Goal: Information Seeking & Learning: Learn about a topic

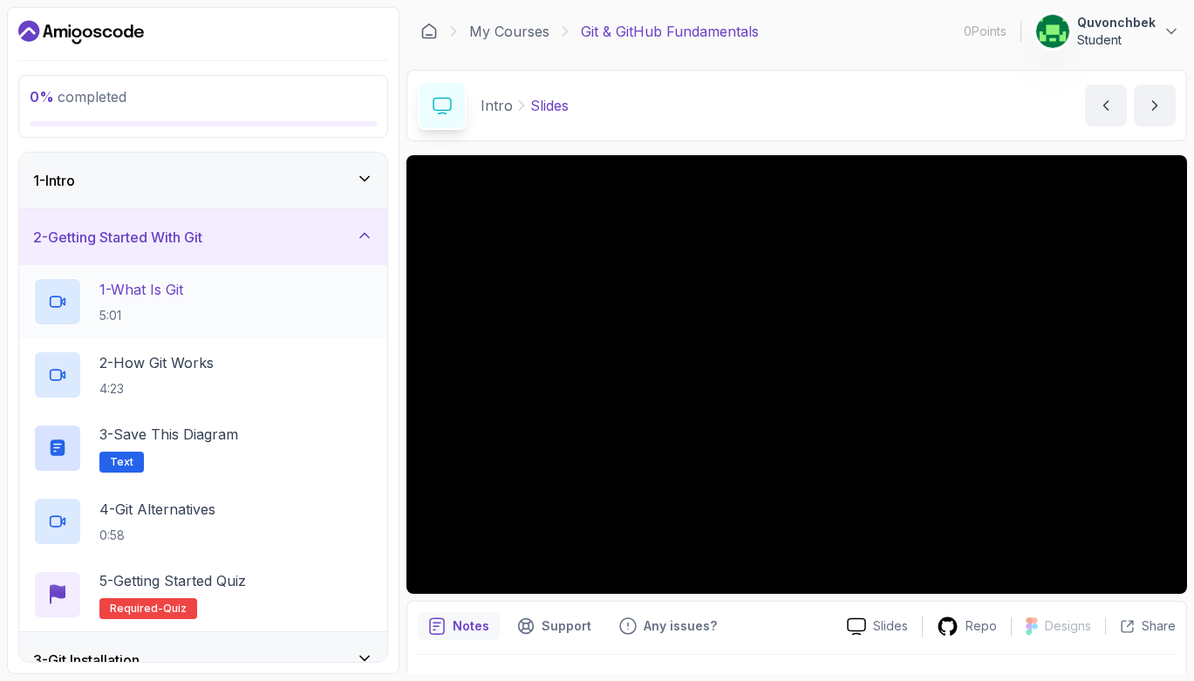
click at [198, 283] on div "1 - What Is Git 5:01" at bounding box center [203, 301] width 340 height 49
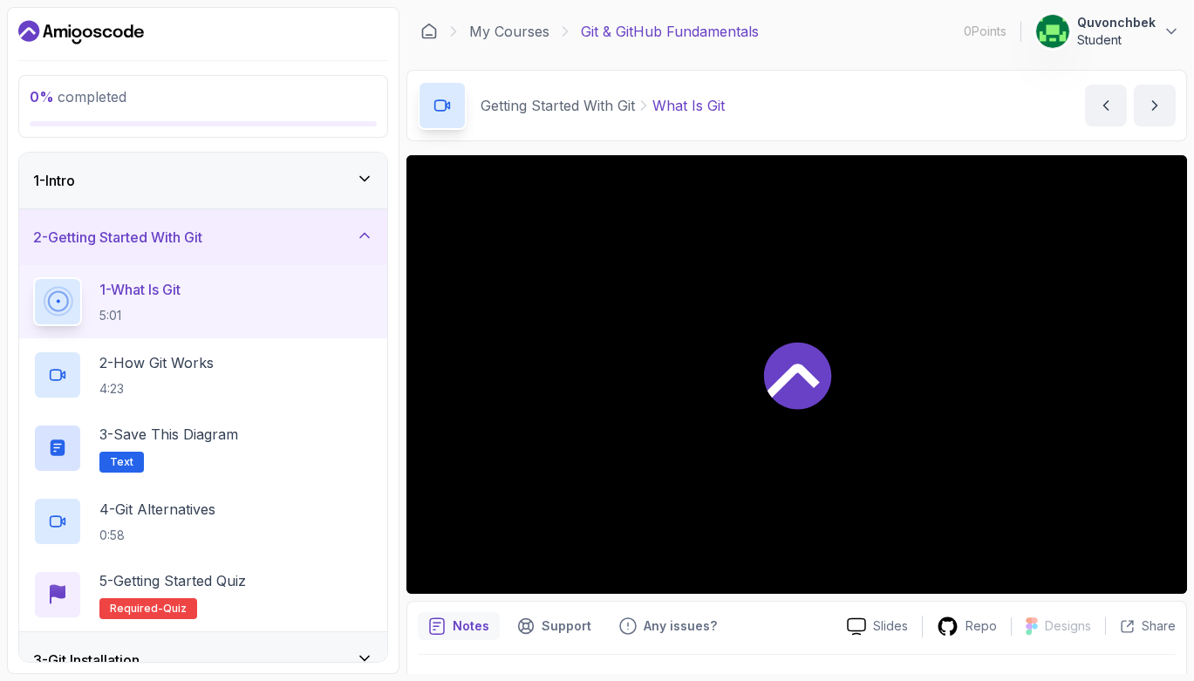
click at [775, 379] on icon at bounding box center [796, 376] width 67 height 67
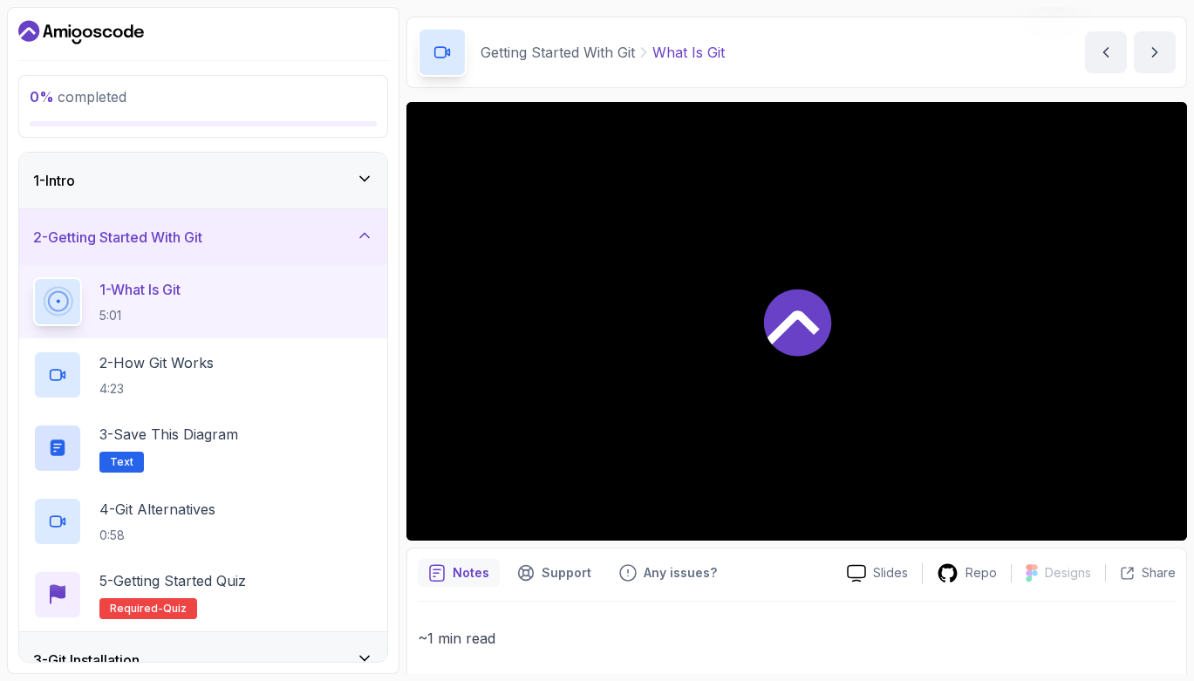
scroll to position [105, 0]
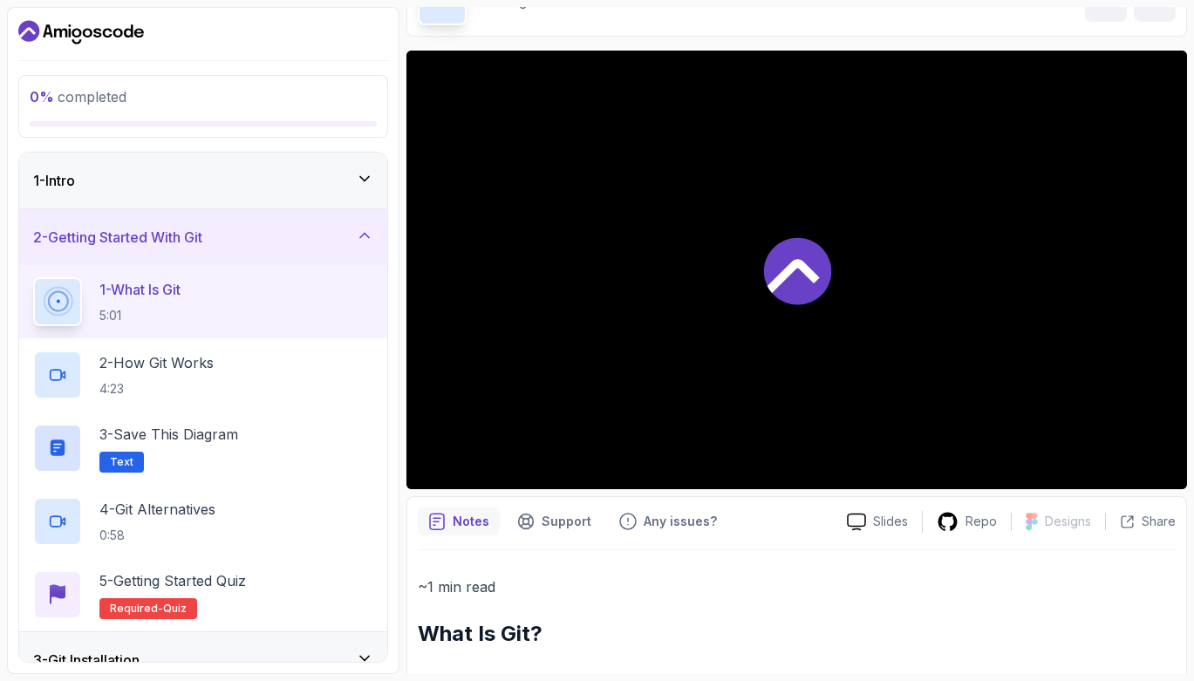
click at [811, 276] on icon at bounding box center [793, 276] width 52 height 34
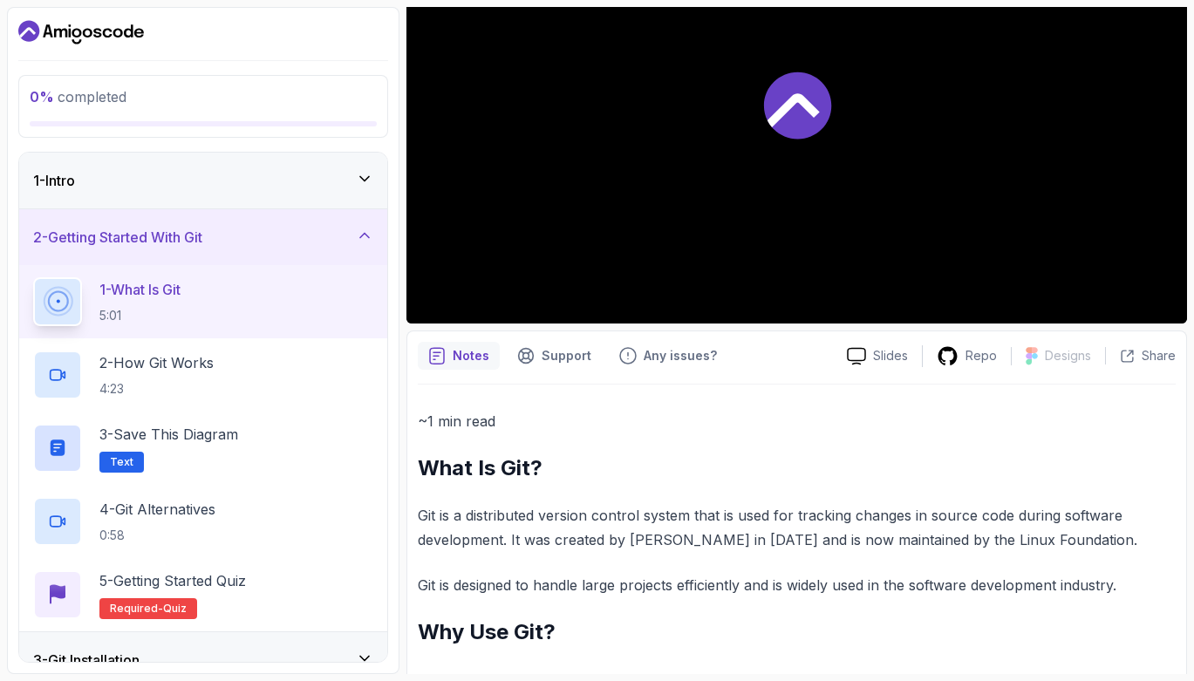
scroll to position [314, 0]
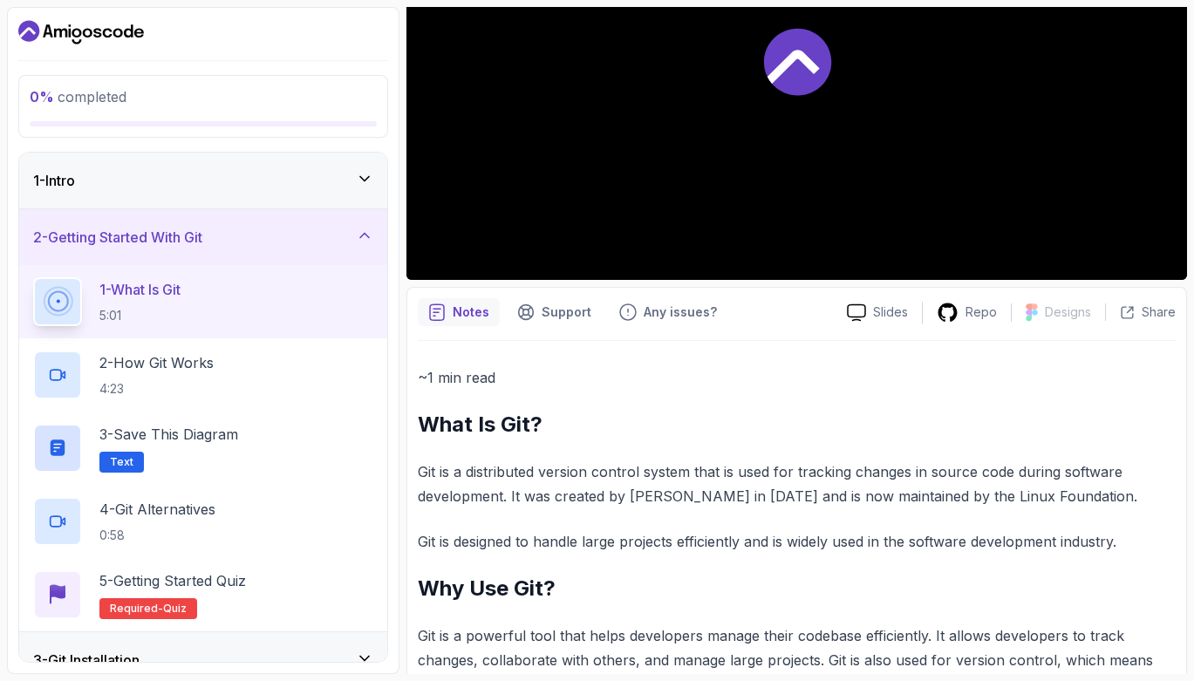
click at [888, 196] on div at bounding box center [797, 60] width 781 height 439
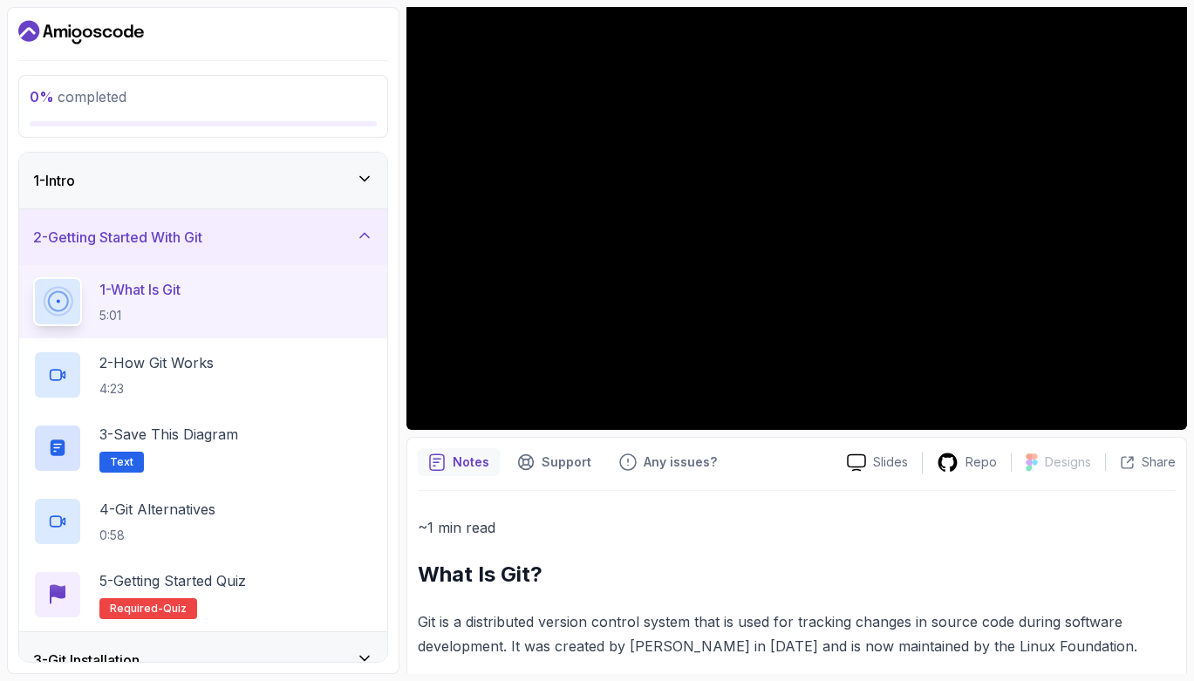
scroll to position [93, 0]
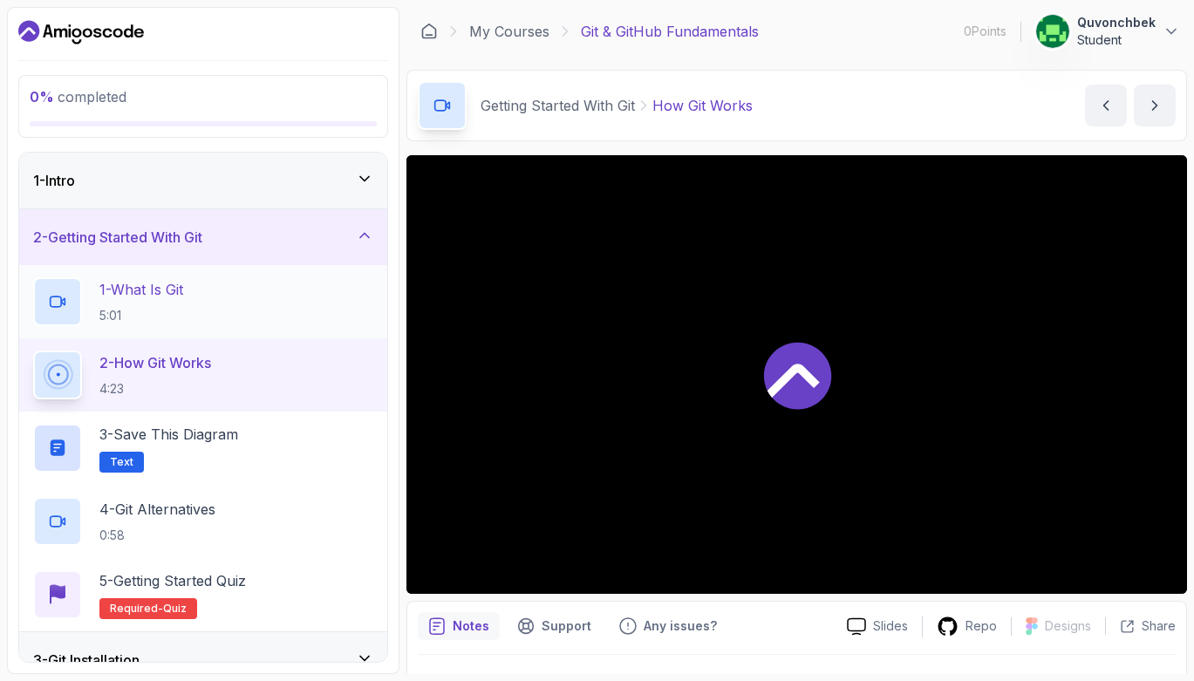
click at [183, 294] on p "1 - What Is Git" at bounding box center [141, 289] width 84 height 21
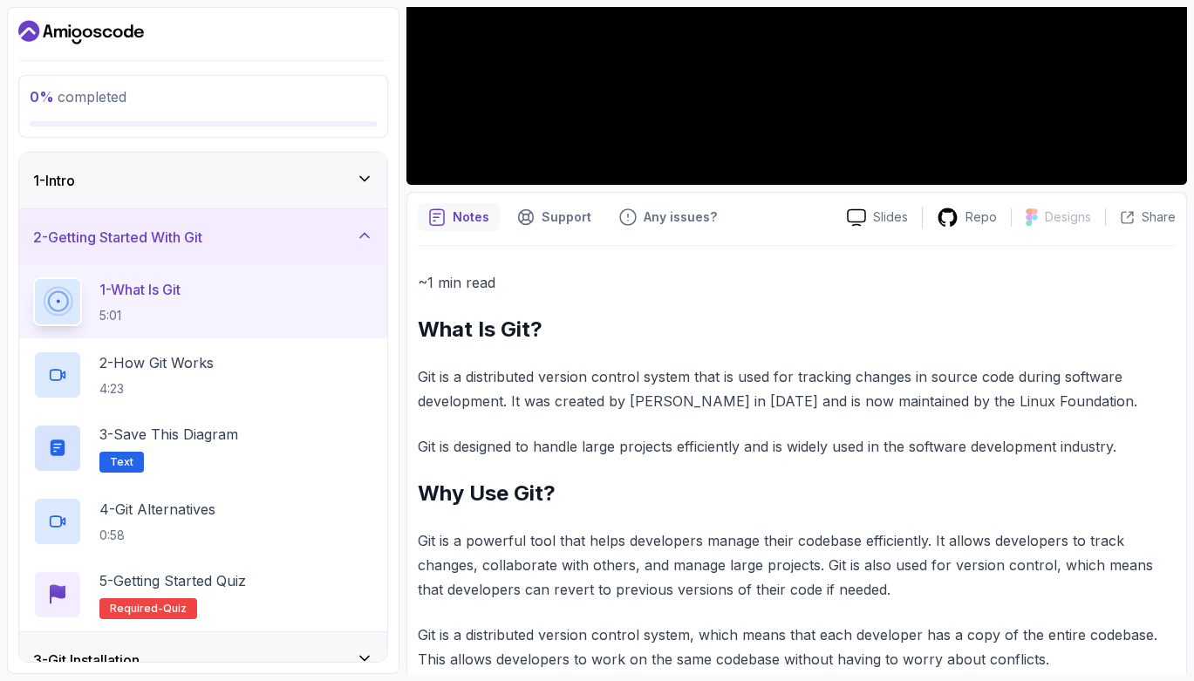
scroll to position [512, 0]
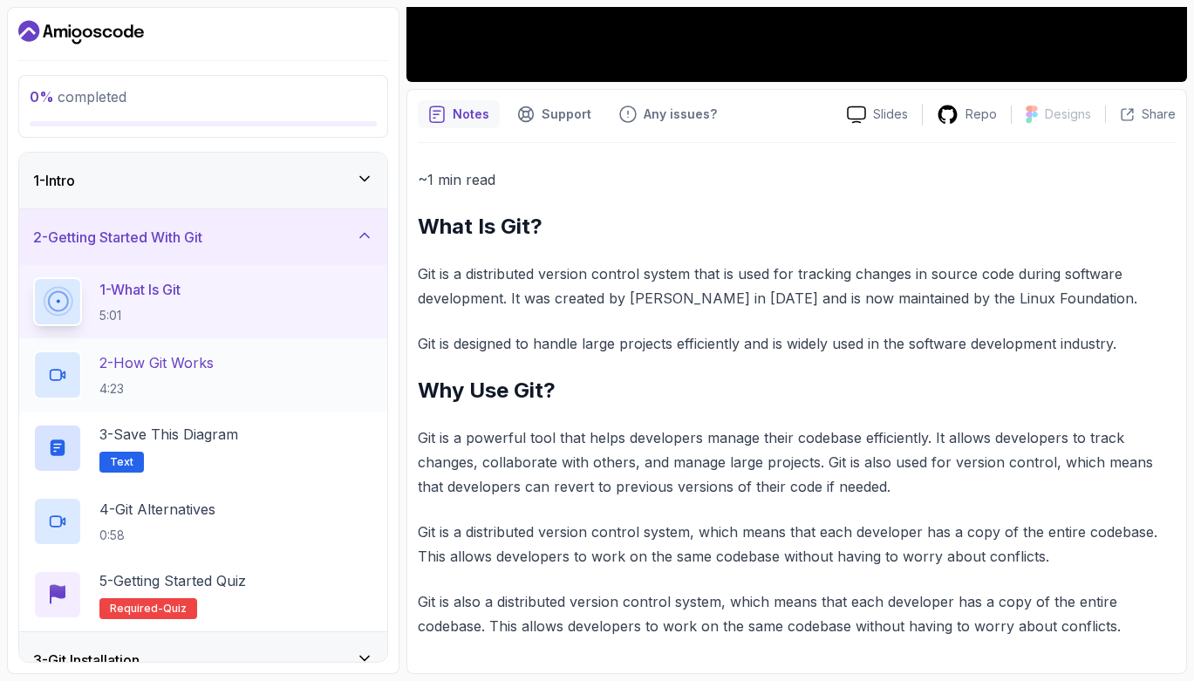
click at [209, 378] on h2 "2 - How Git Works 4:23" at bounding box center [156, 374] width 114 height 45
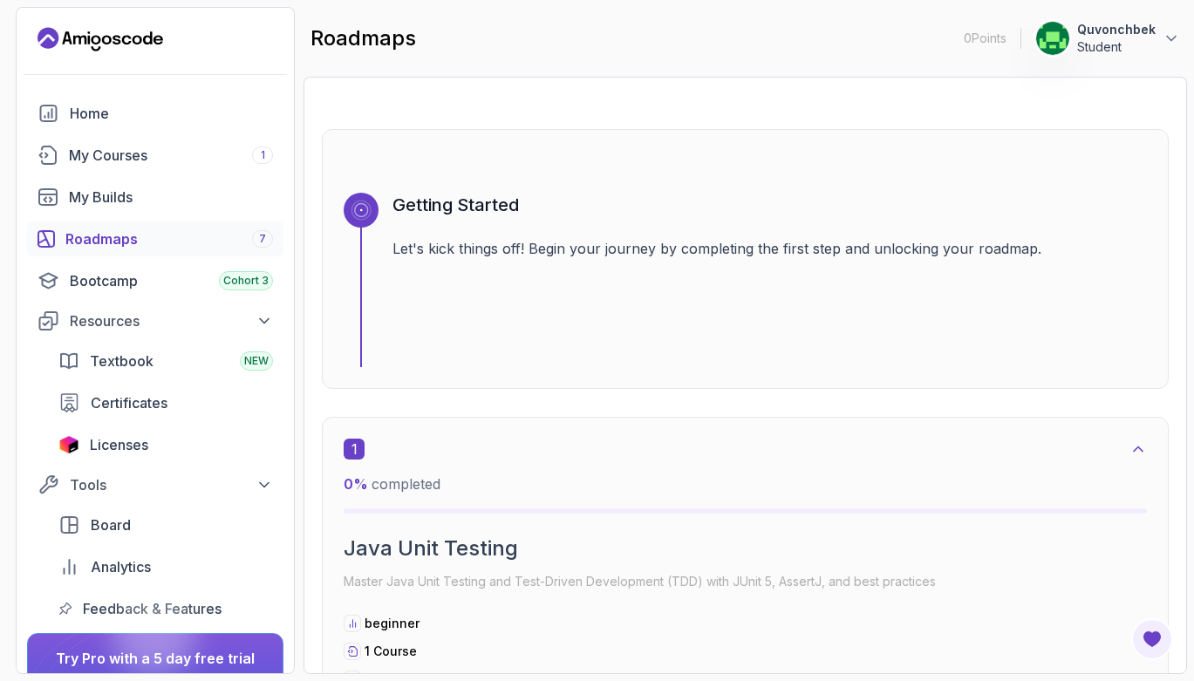
scroll to position [105, 0]
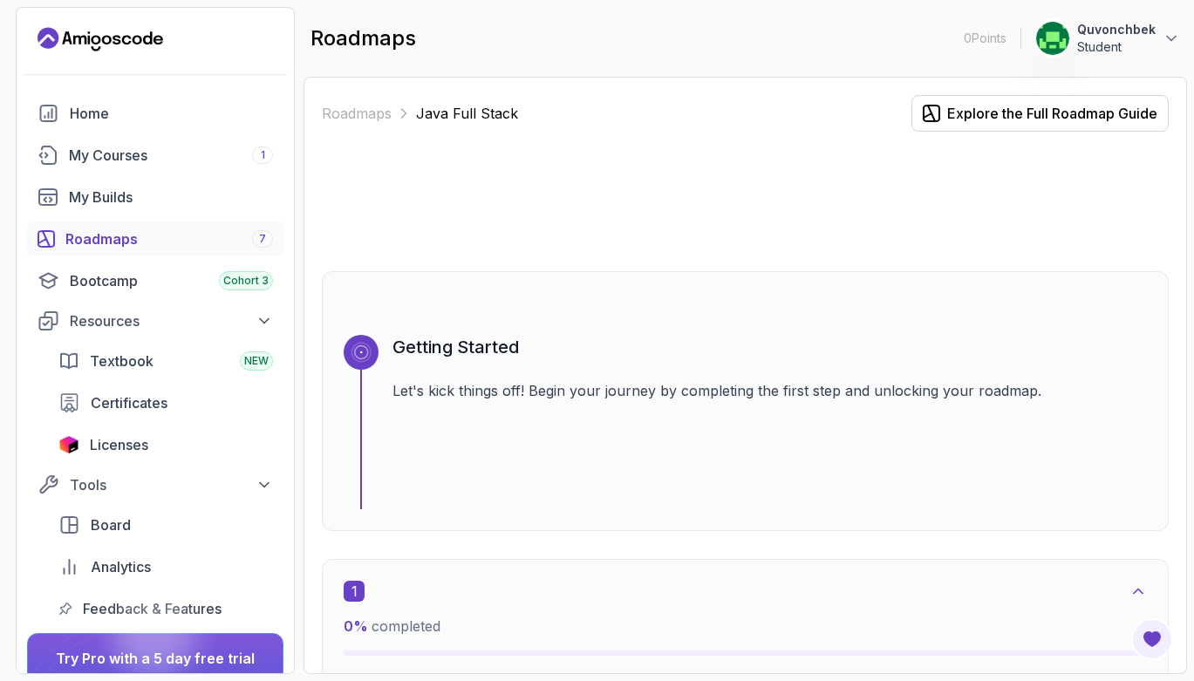
scroll to position [5025, 0]
